Goal: Task Accomplishment & Management: Manage account settings

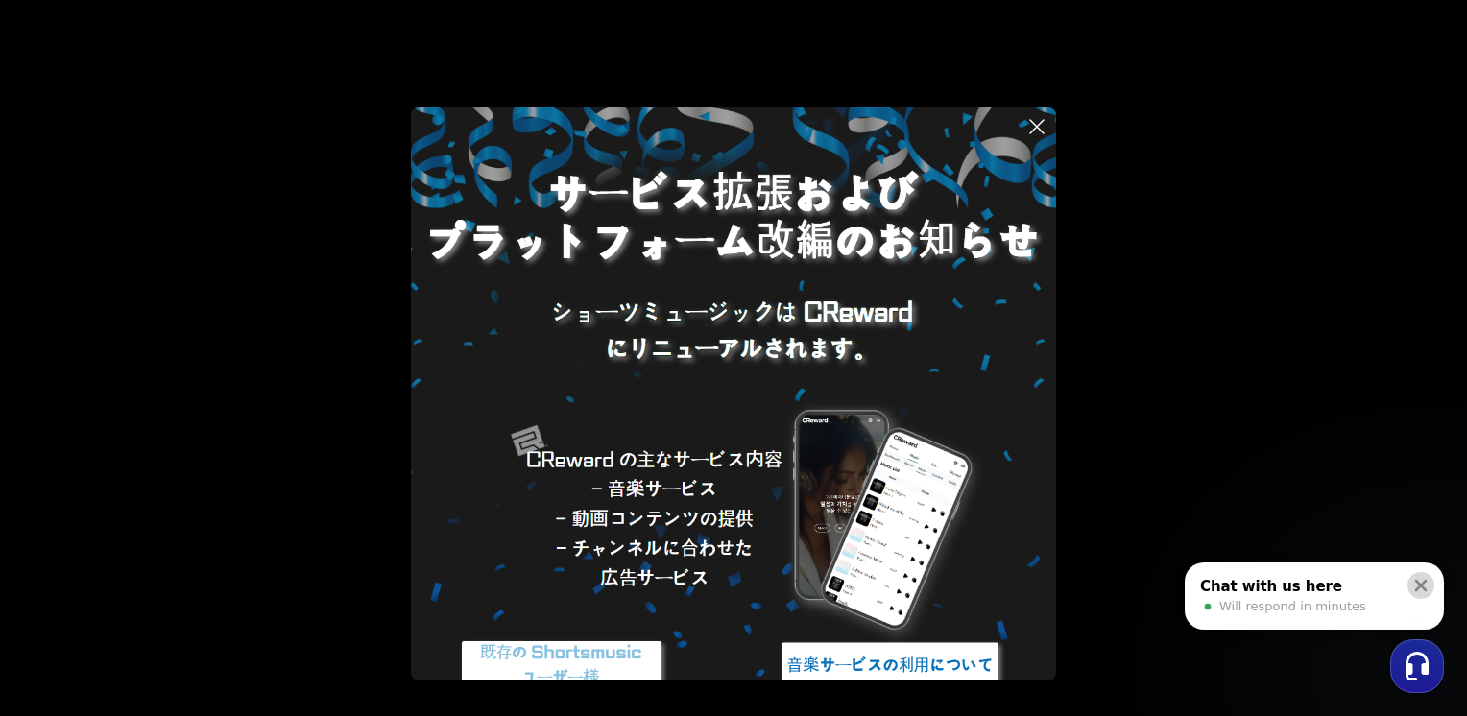
click at [1422, 581] on icon at bounding box center [1421, 585] width 19 height 19
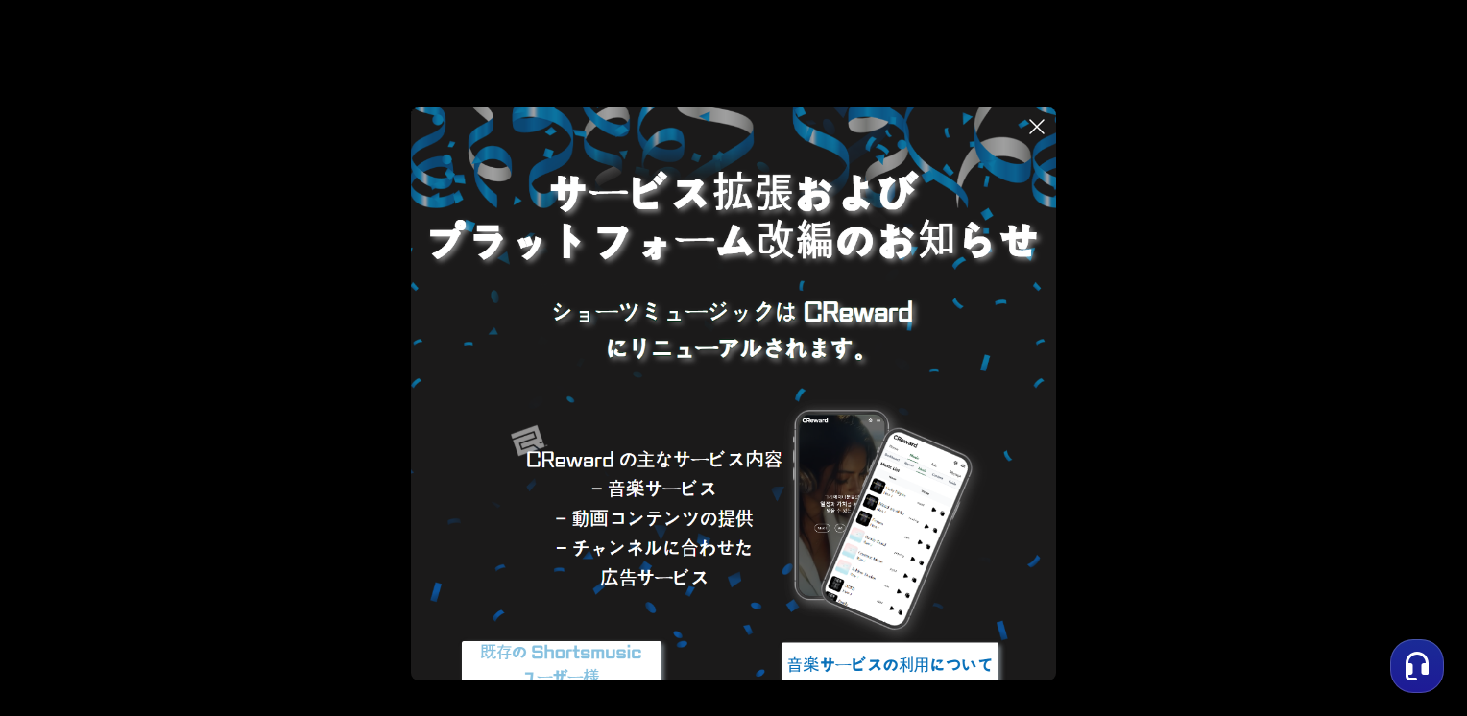
click at [792, 466] on img at bounding box center [733, 430] width 645 height 645
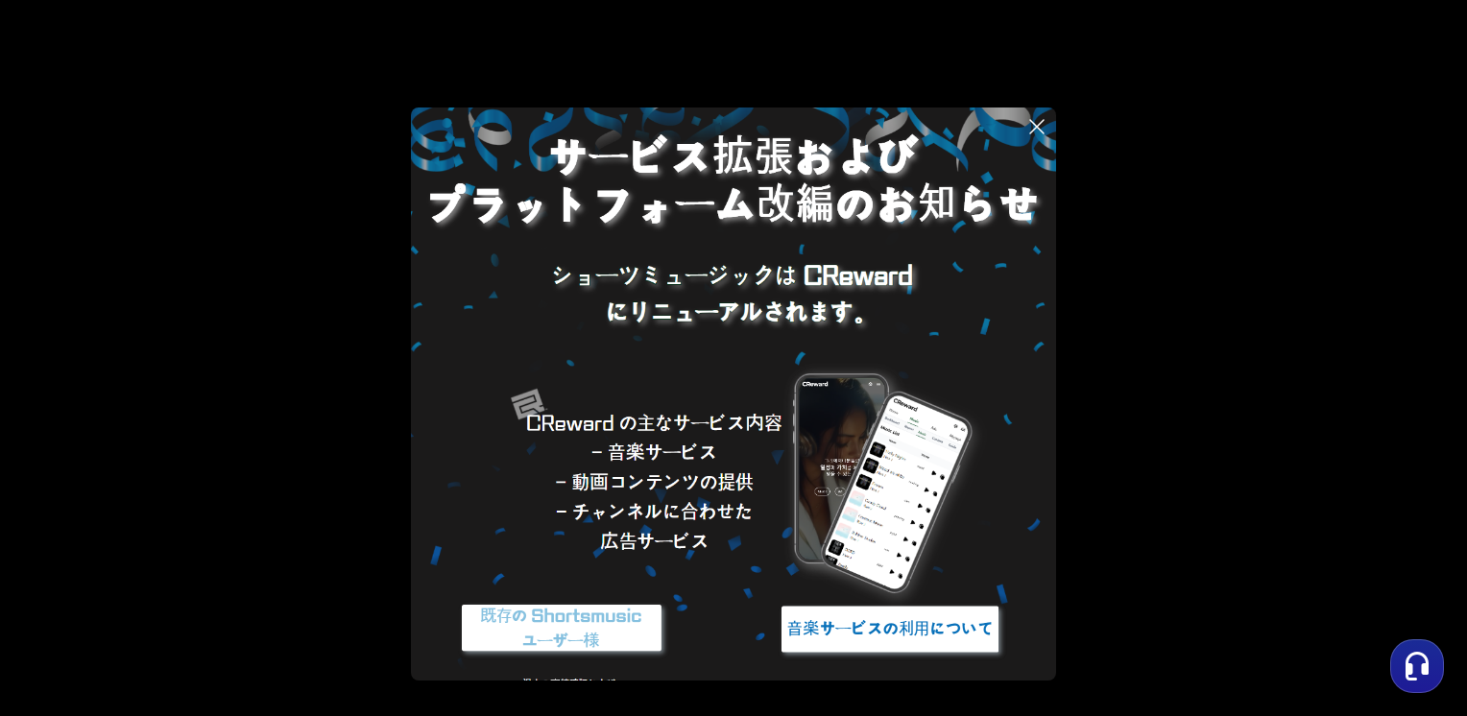
scroll to position [72, 0]
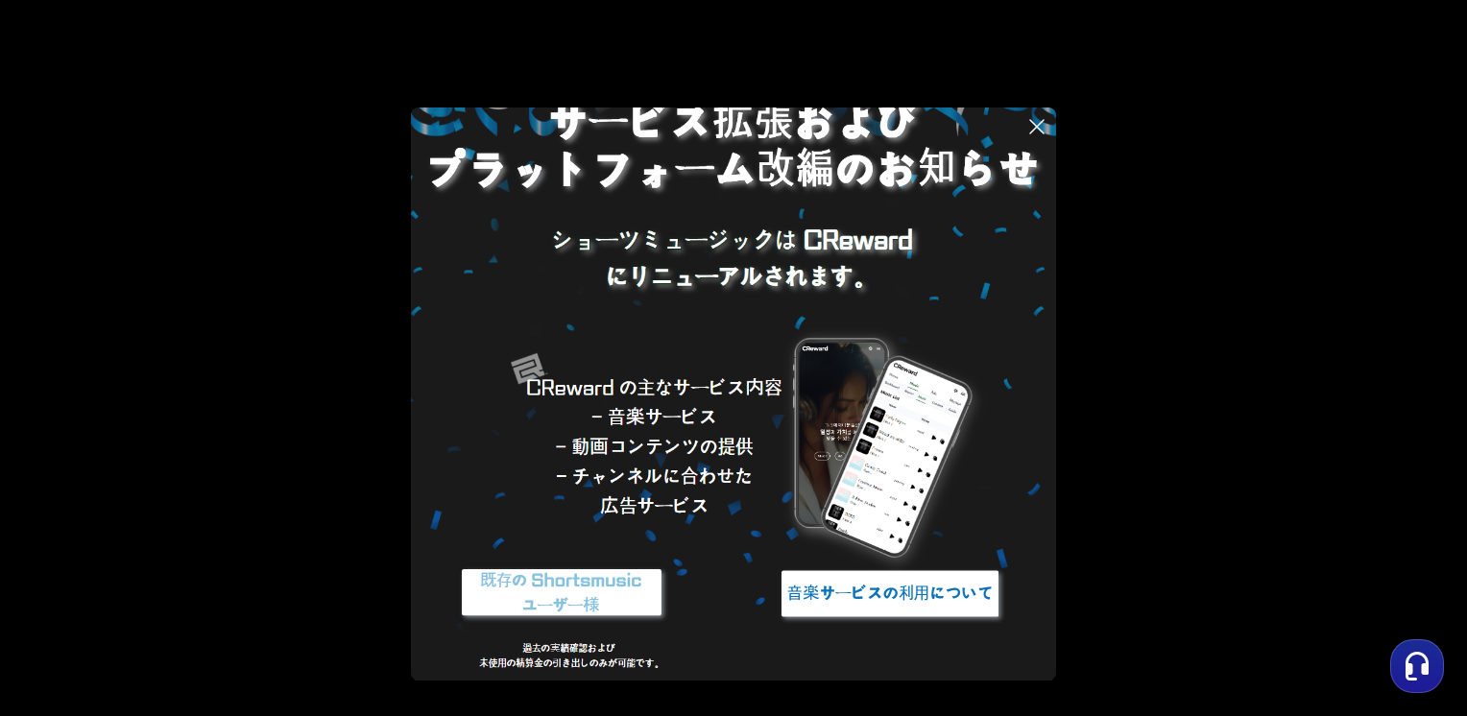
click at [588, 590] on img at bounding box center [562, 594] width 240 height 72
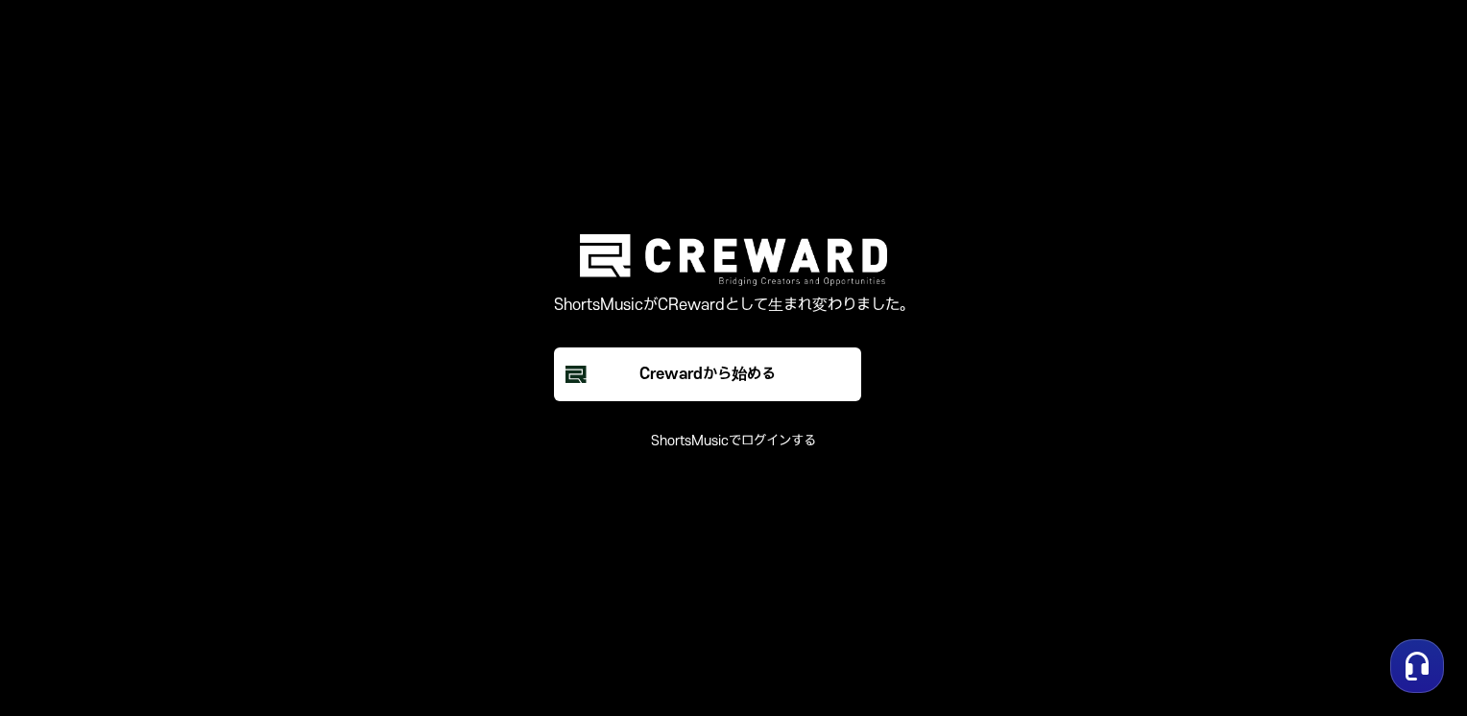
click at [734, 438] on button "ShortsMusicでログインする" at bounding box center [733, 441] width 165 height 19
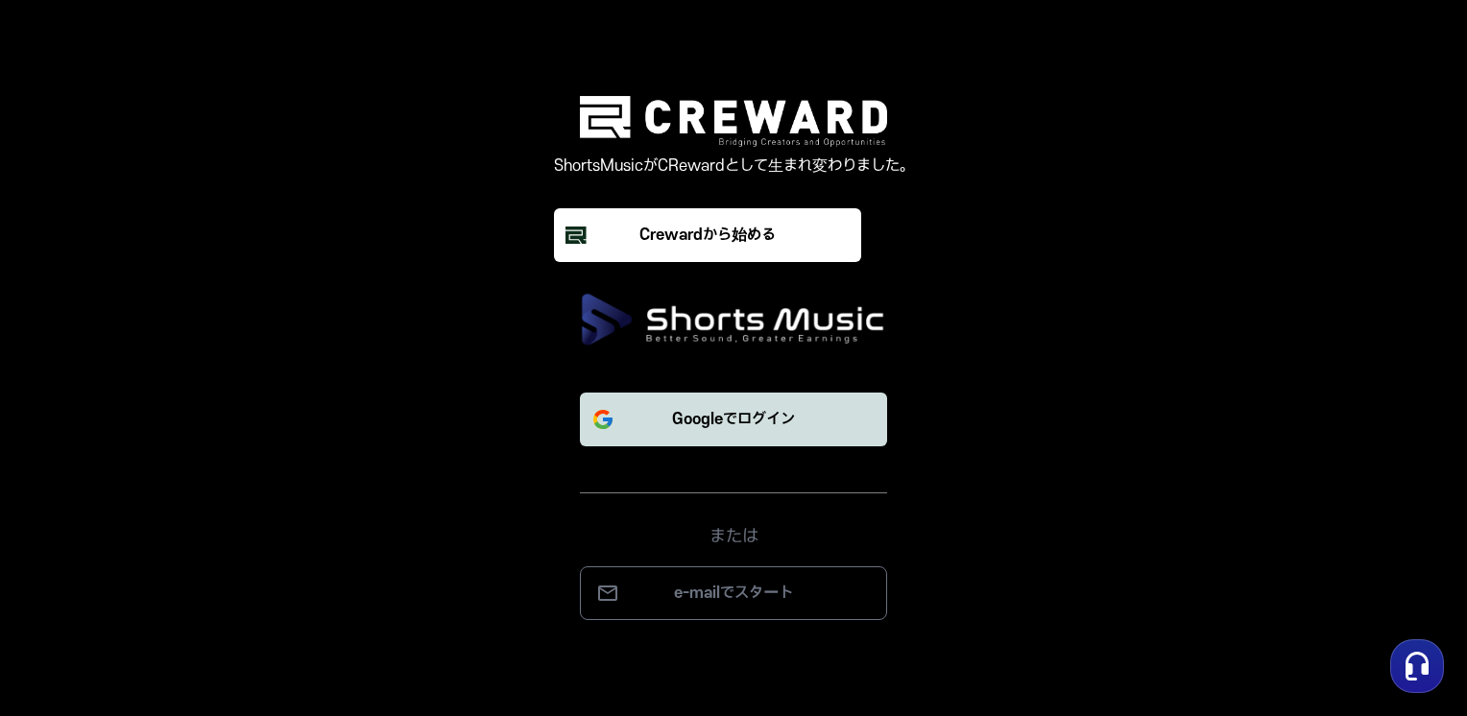
click at [747, 407] on button "Googleでログイン" at bounding box center [733, 420] width 307 height 54
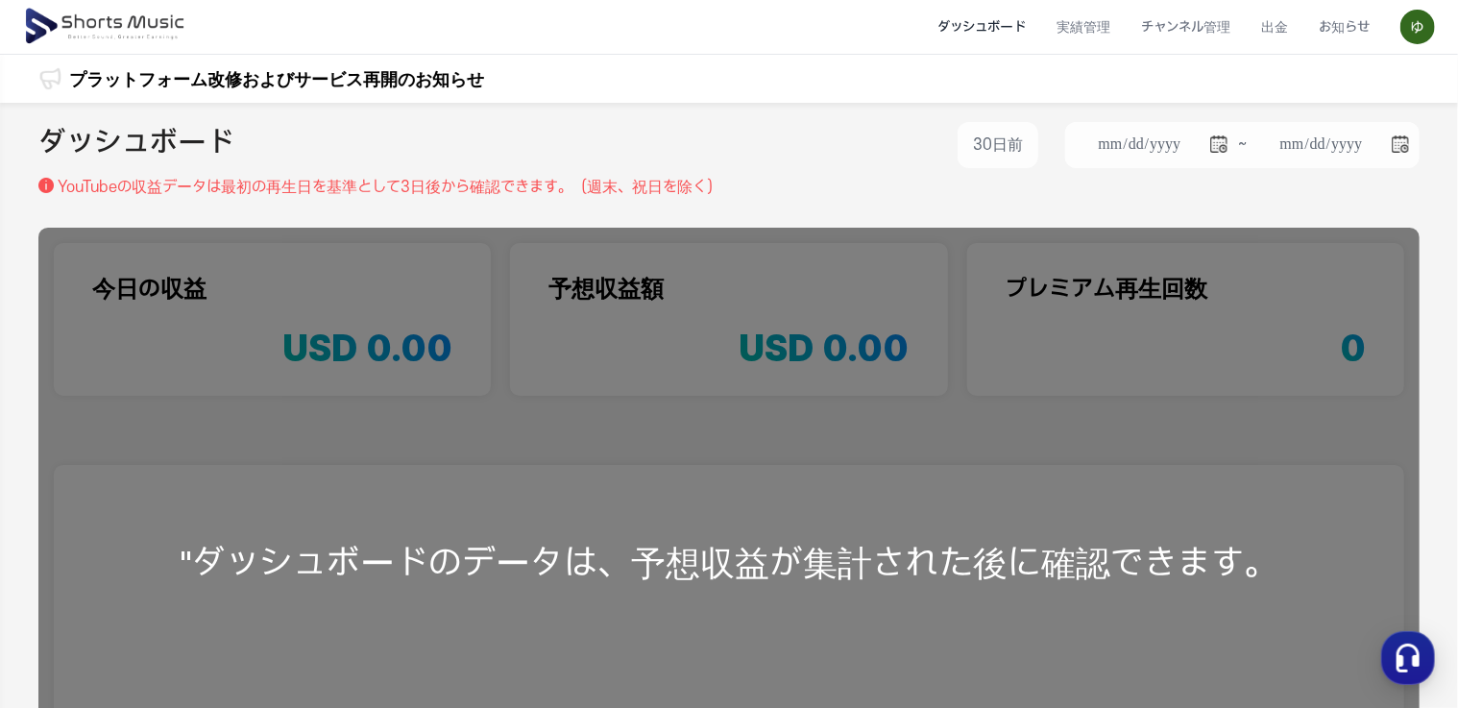
click at [679, 191] on p "YouTubeの収益データは最初の再生日を基準とし て[DATE]から確認できます。（週末、祝日を除く）" at bounding box center [390, 187] width 664 height 23
click at [1083, 23] on li "実績管理" at bounding box center [1083, 27] width 85 height 51
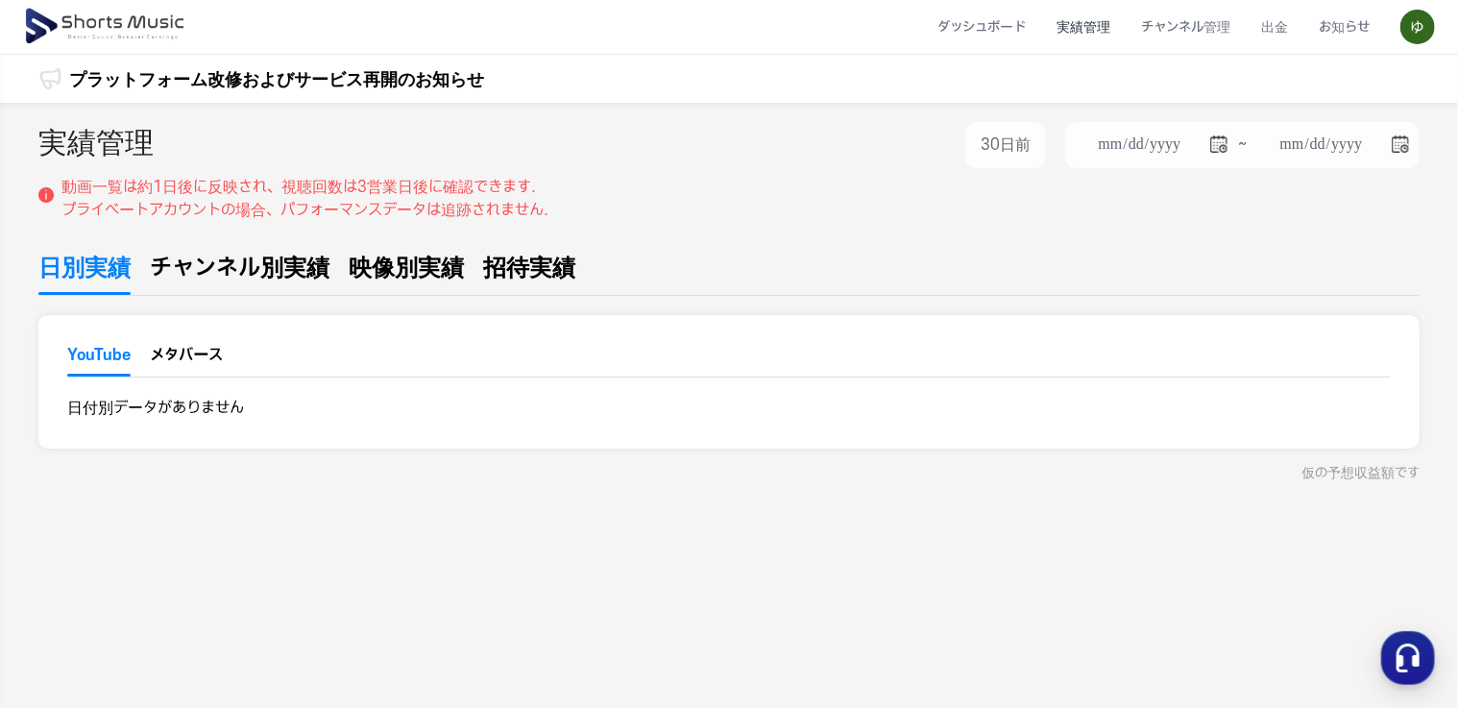
click at [108, 359] on button "YouTube" at bounding box center [98, 360] width 63 height 33
click at [212, 264] on span "チャンネル別実績" at bounding box center [240, 268] width 180 height 35
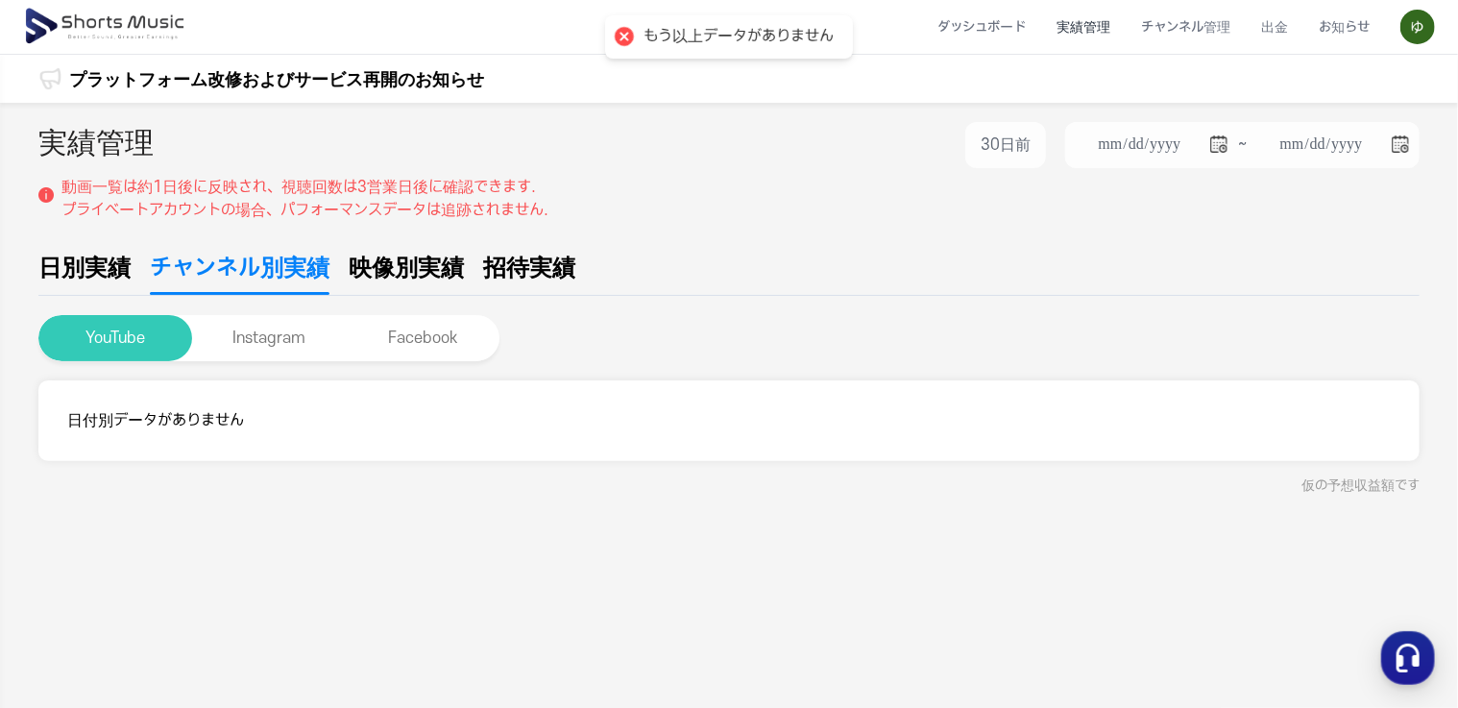
click at [129, 328] on button "YouTube" at bounding box center [115, 338] width 154 height 46
click at [422, 262] on span "映像別実績" at bounding box center [406, 268] width 115 height 35
type input "**********"
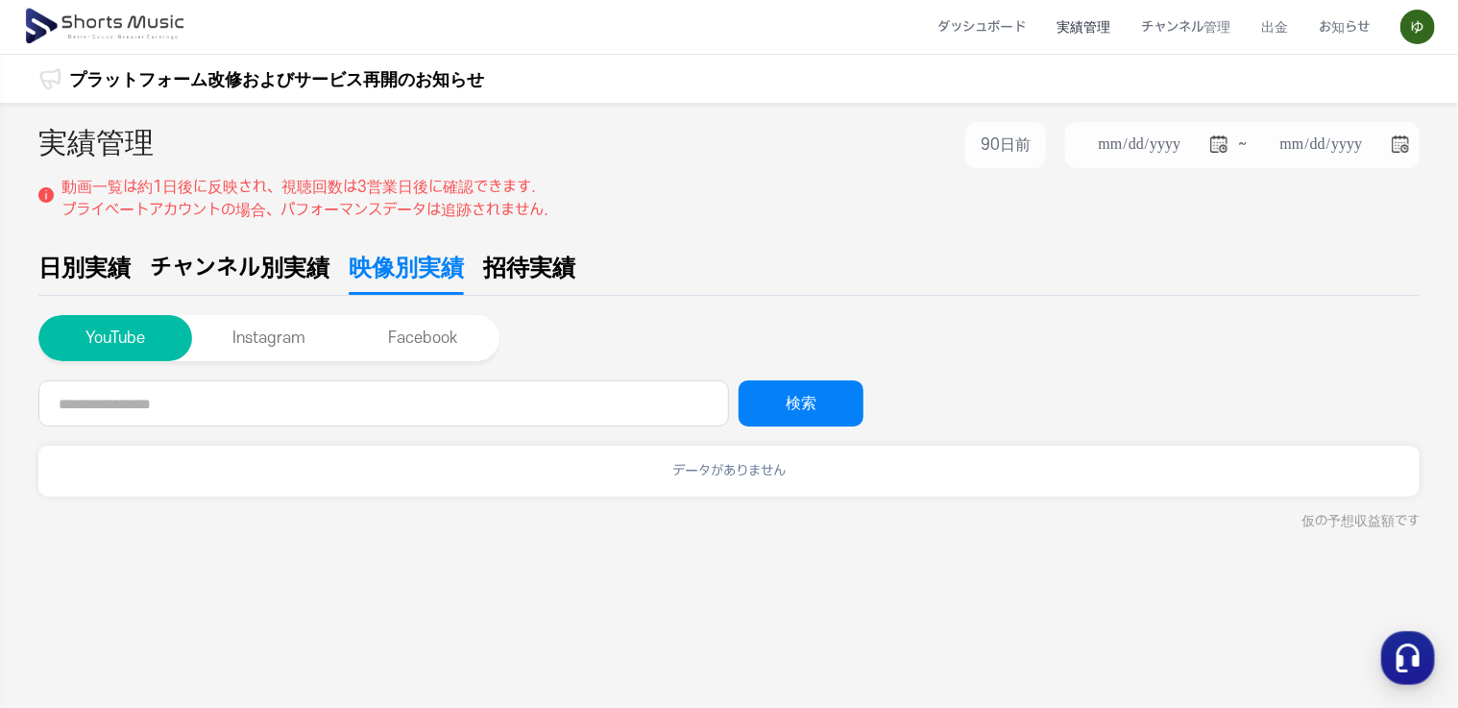
click at [268, 266] on span "チャンネル別実績" at bounding box center [240, 268] width 180 height 35
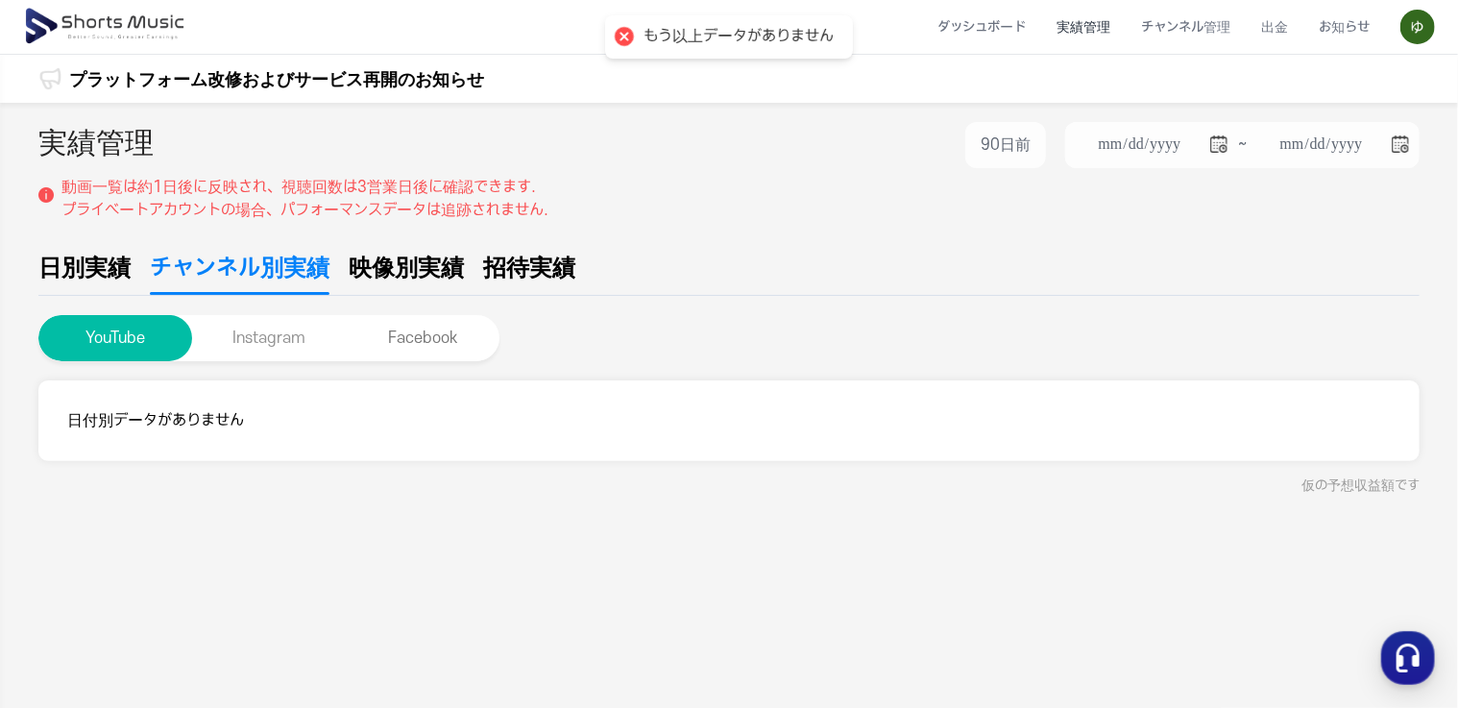
click at [259, 338] on button "Instagram" at bounding box center [269, 338] width 154 height 46
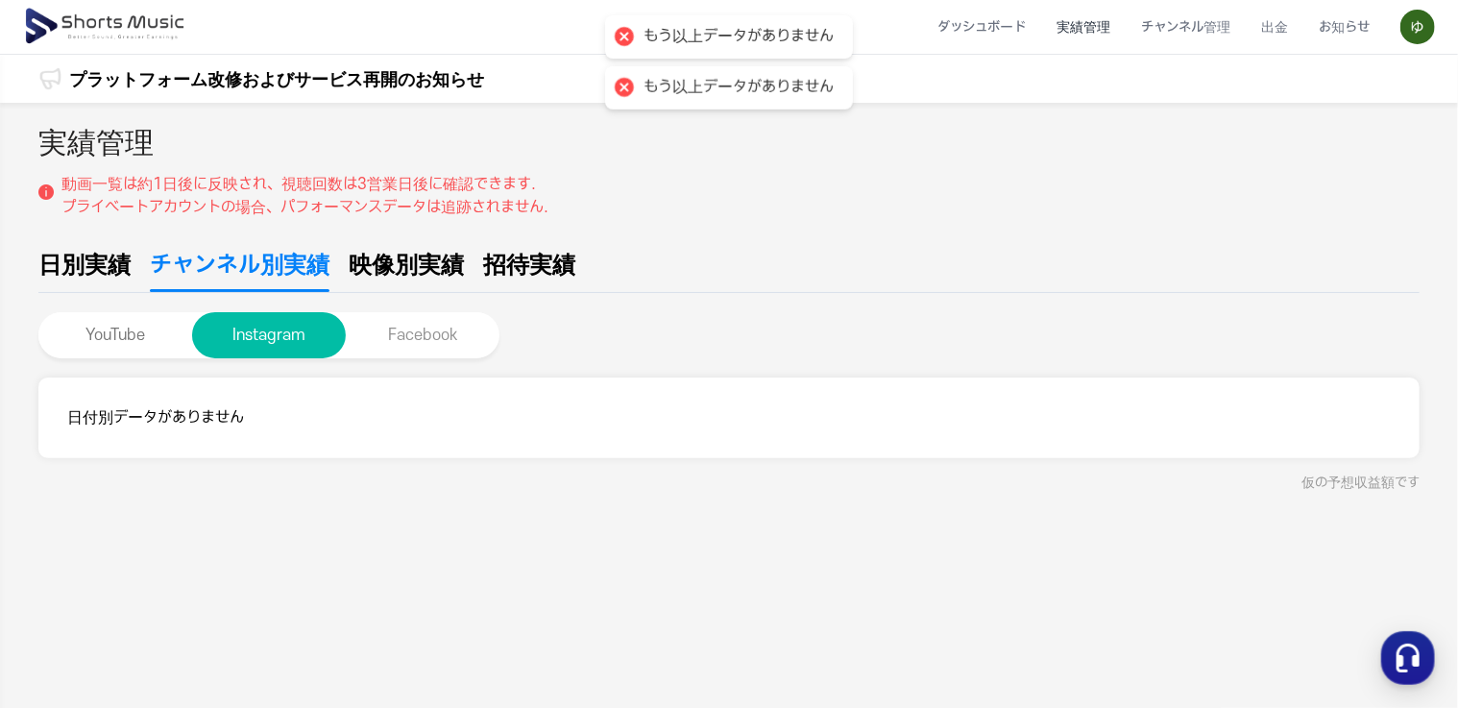
click at [415, 326] on button "Facebook" at bounding box center [423, 335] width 154 height 46
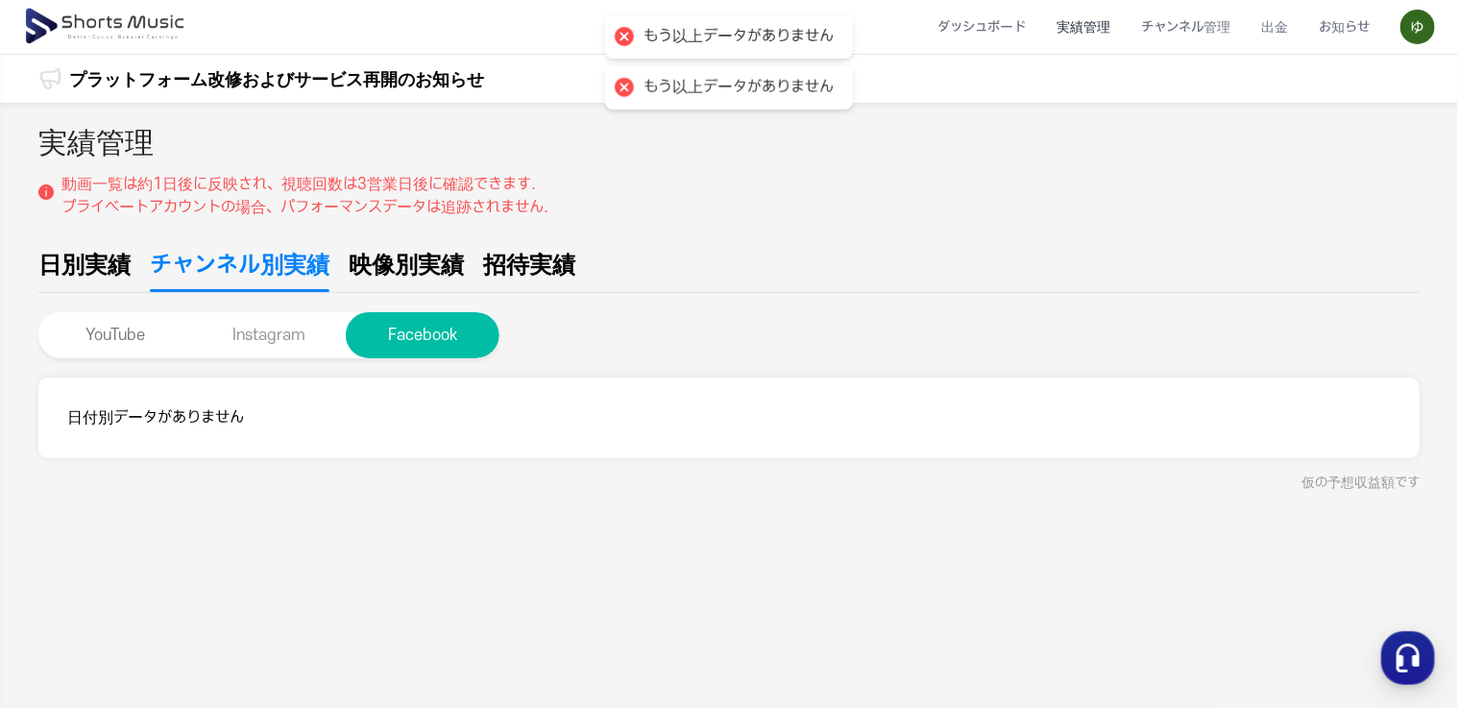
click at [277, 329] on button "Instagram" at bounding box center [269, 335] width 154 height 46
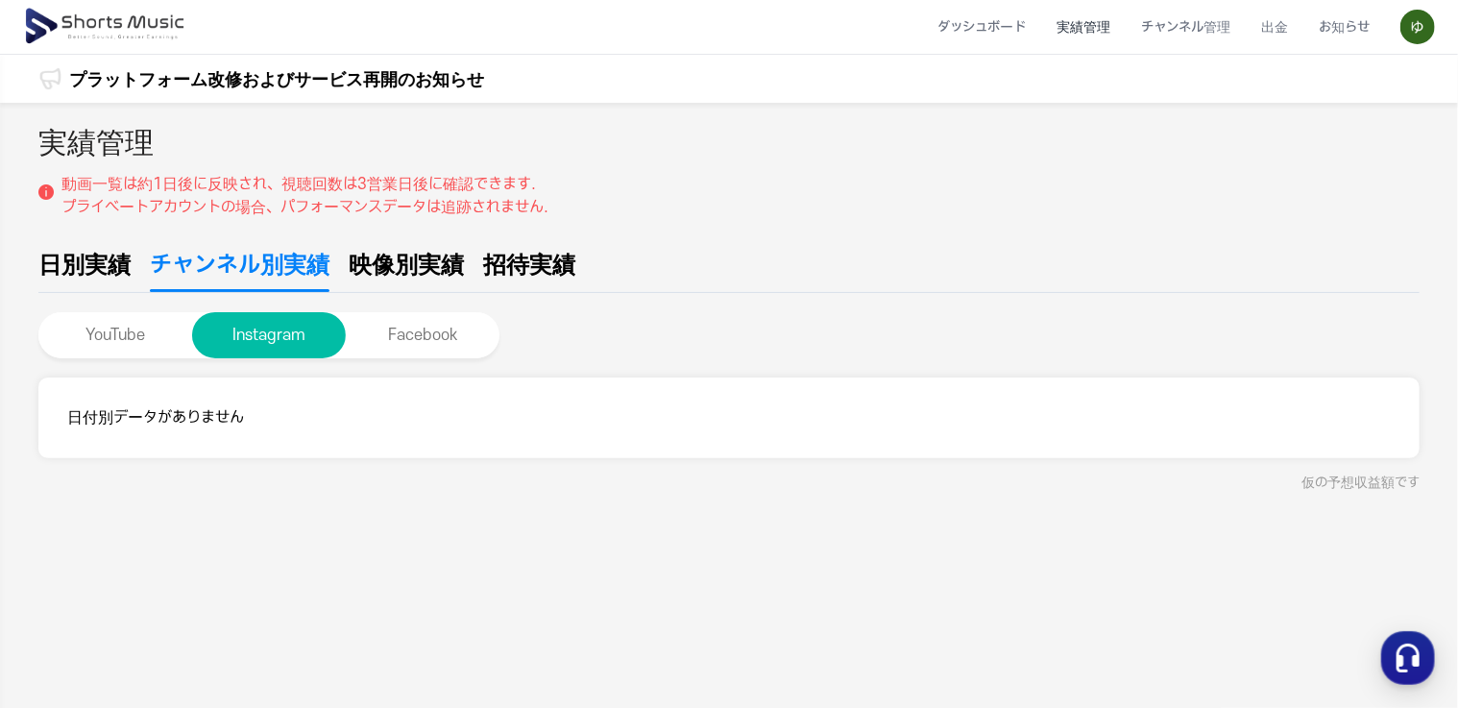
click at [422, 266] on span "映像別実績" at bounding box center [406, 265] width 115 height 35
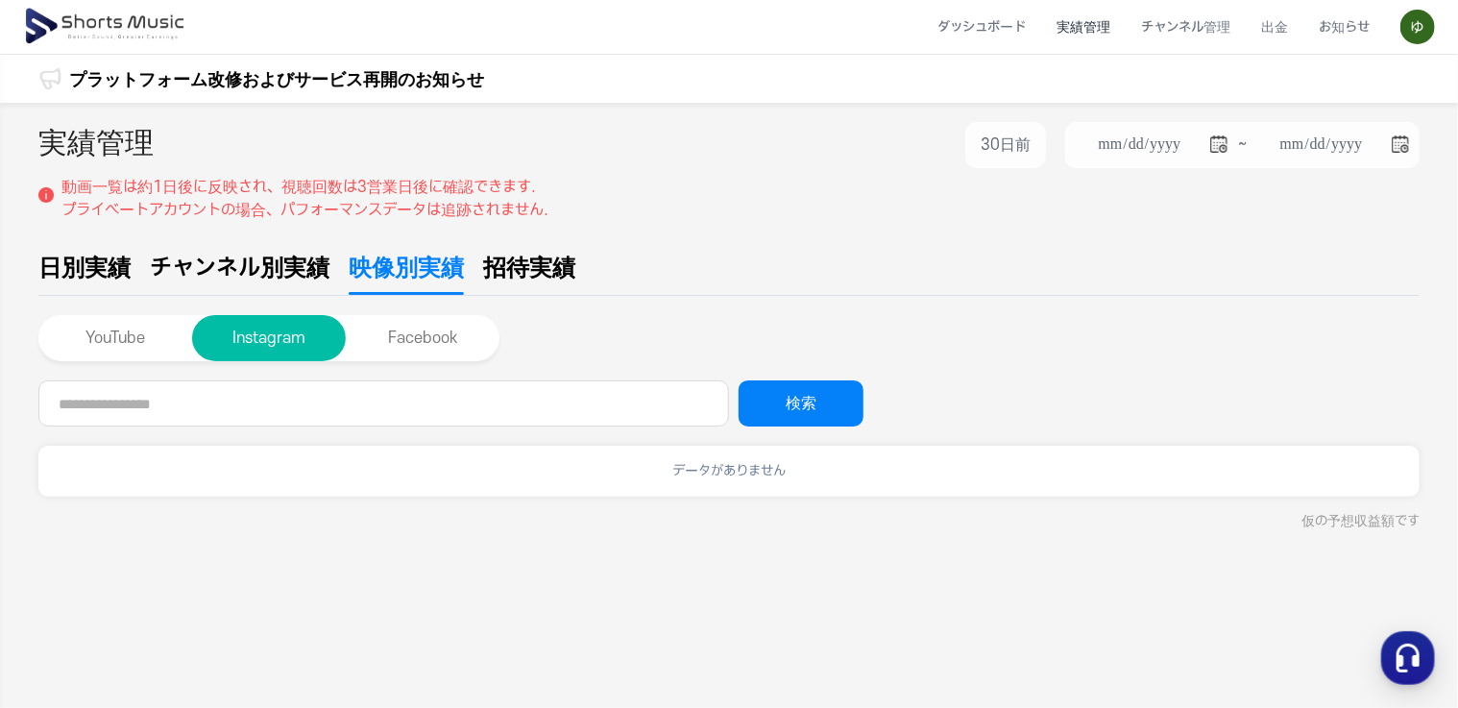
click at [526, 263] on span "招待実績" at bounding box center [529, 268] width 92 height 35
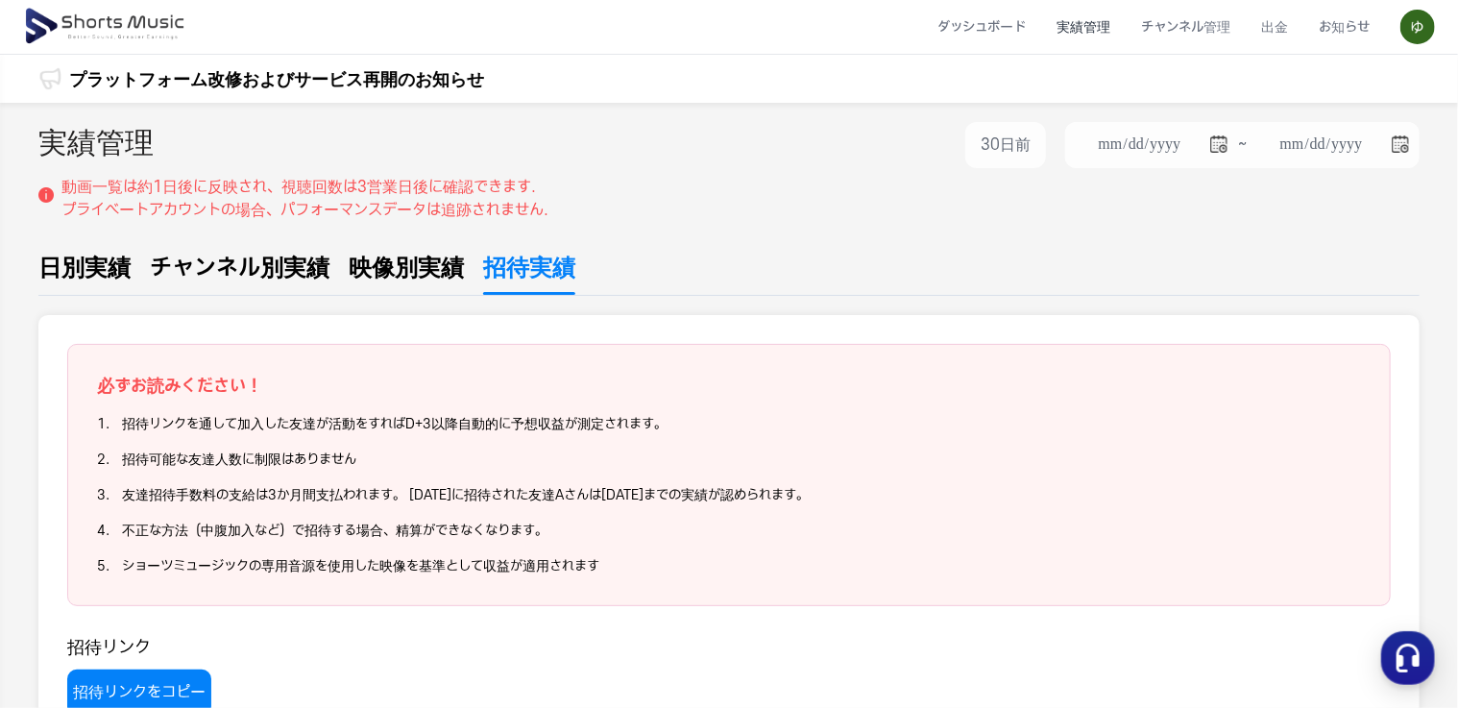
click at [277, 265] on span "チャンネル別実績" at bounding box center [240, 268] width 180 height 35
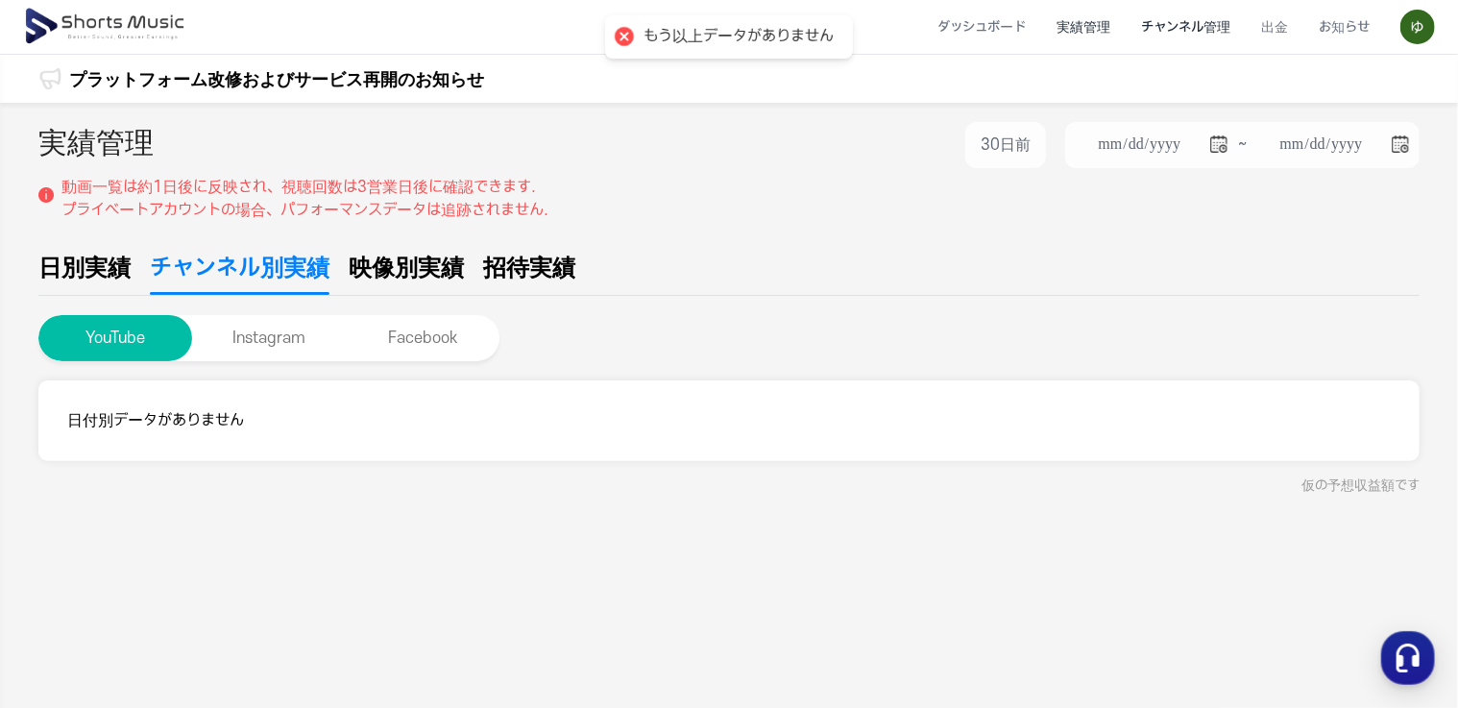
click at [1165, 25] on li "チャンネル管理" at bounding box center [1185, 27] width 120 height 51
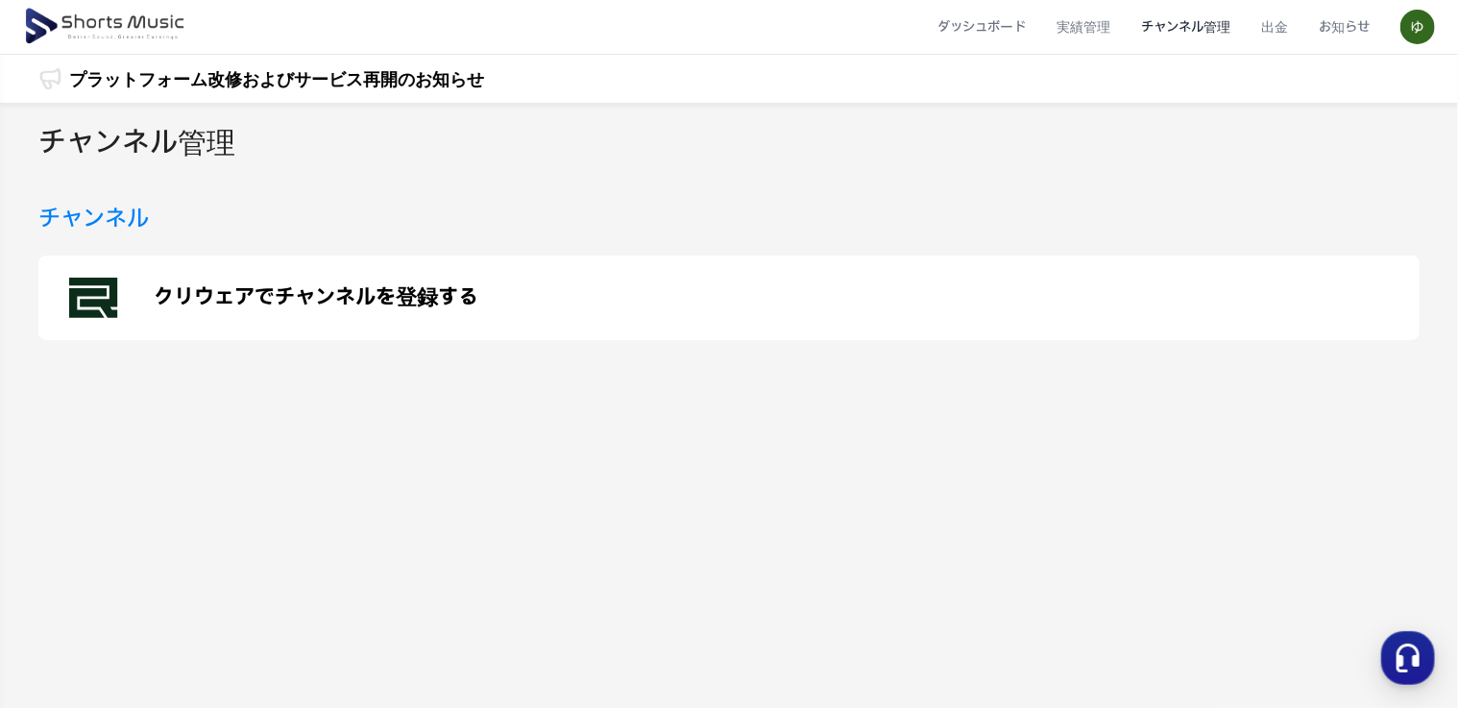
click at [246, 290] on p "クリウェアでチャンネルを登録する" at bounding box center [316, 297] width 325 height 23
click at [1281, 23] on li "出金" at bounding box center [1274, 27] width 58 height 51
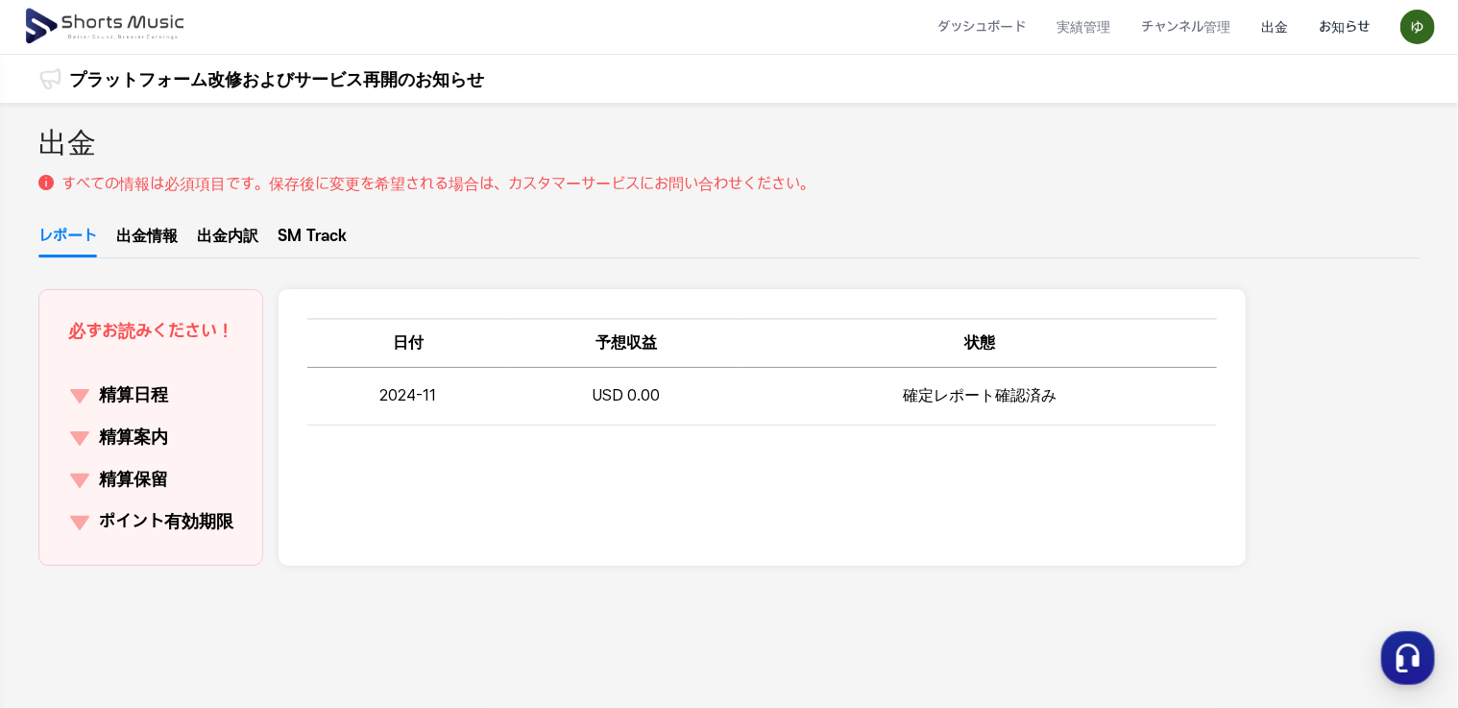
click at [1328, 21] on li "お知らせ" at bounding box center [1344, 27] width 82 height 51
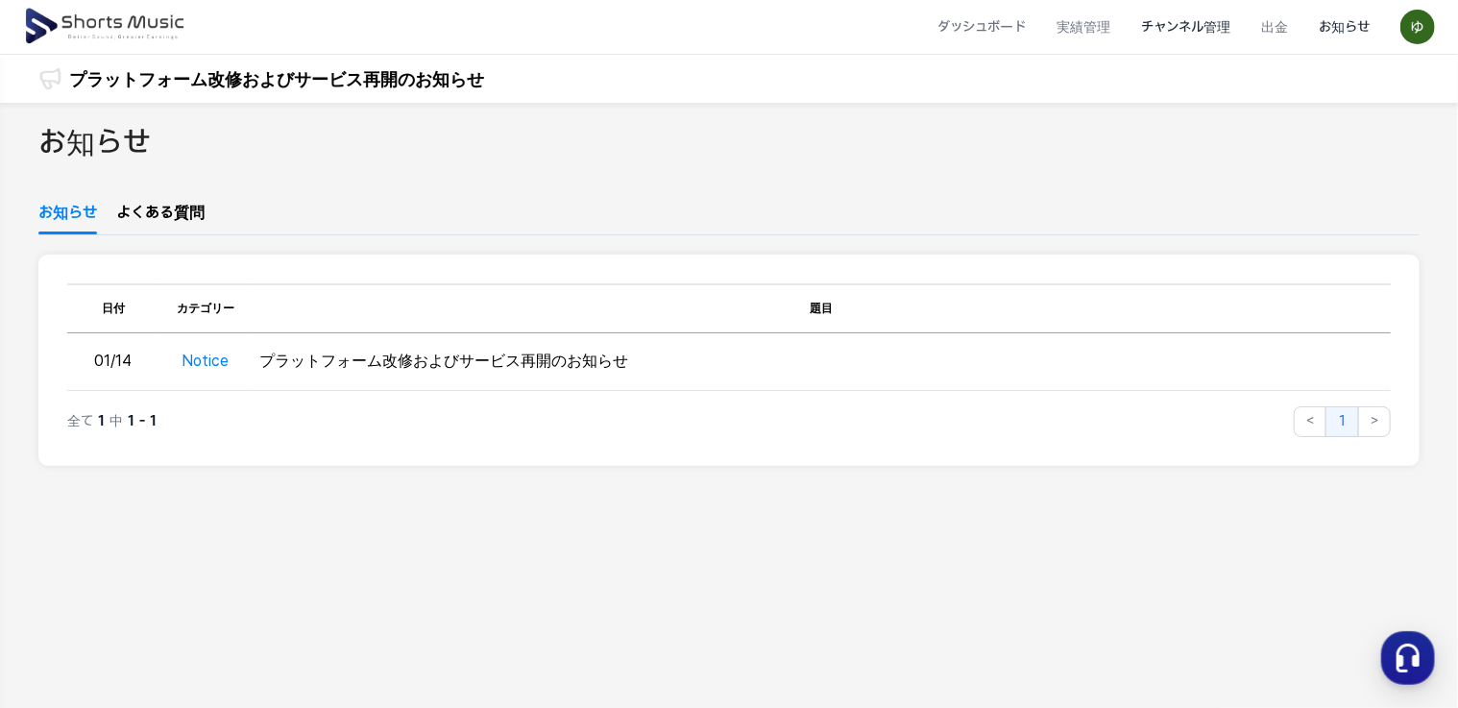
click at [1184, 25] on li "チャンネル管理" at bounding box center [1185, 27] width 120 height 51
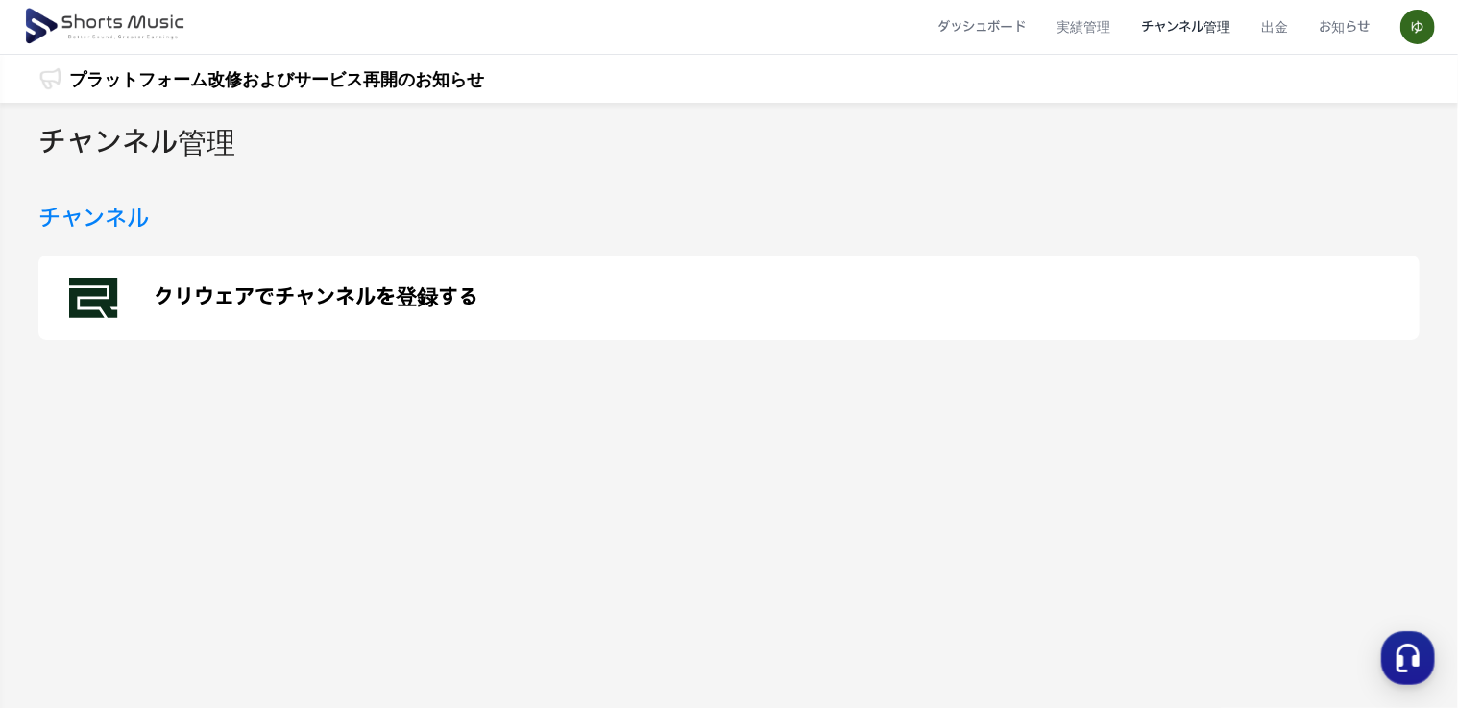
click at [98, 216] on h3 "チャンネル" at bounding box center [93, 219] width 110 height 35
click at [124, 156] on h2 "チャンネル管理" at bounding box center [136, 143] width 197 height 43
click at [321, 294] on p "クリウェアでチャンネルを登録する" at bounding box center [316, 297] width 325 height 23
